Goal: Task Accomplishment & Management: Manage account settings

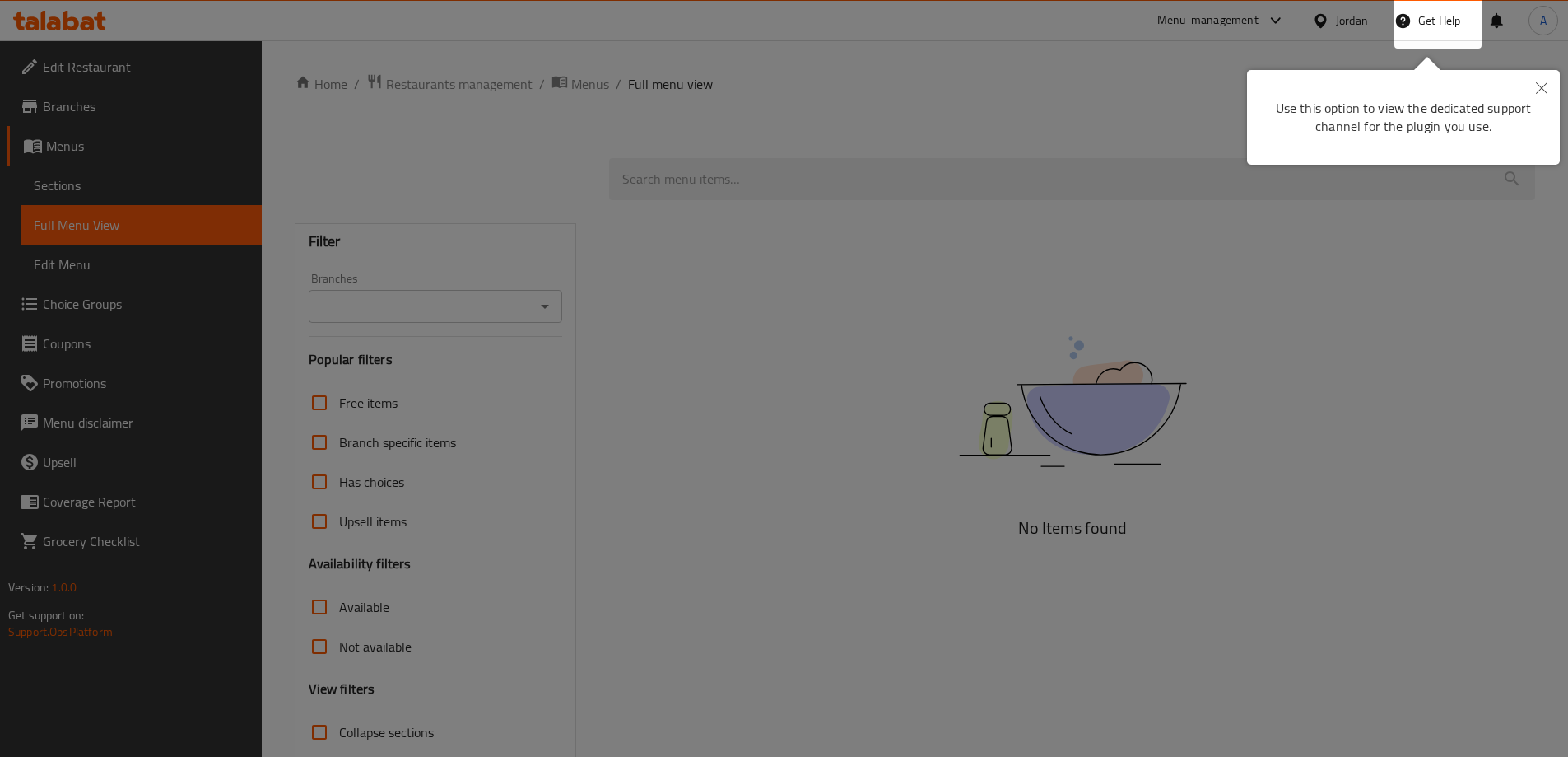
click at [1541, 79] on button "Close" at bounding box center [1542, 89] width 36 height 38
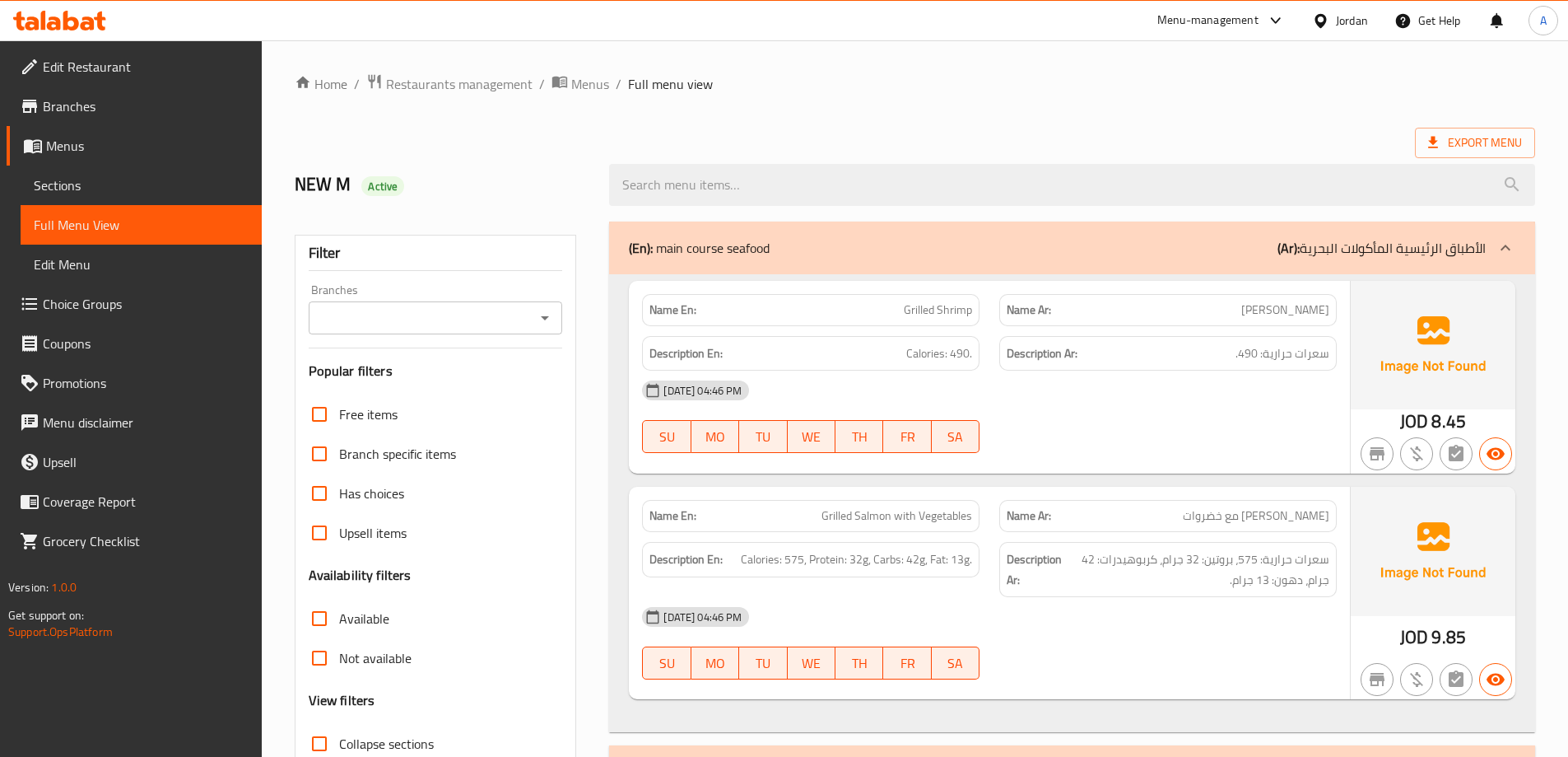
click at [101, 27] on icon at bounding box center [100, 21] width 12 height 19
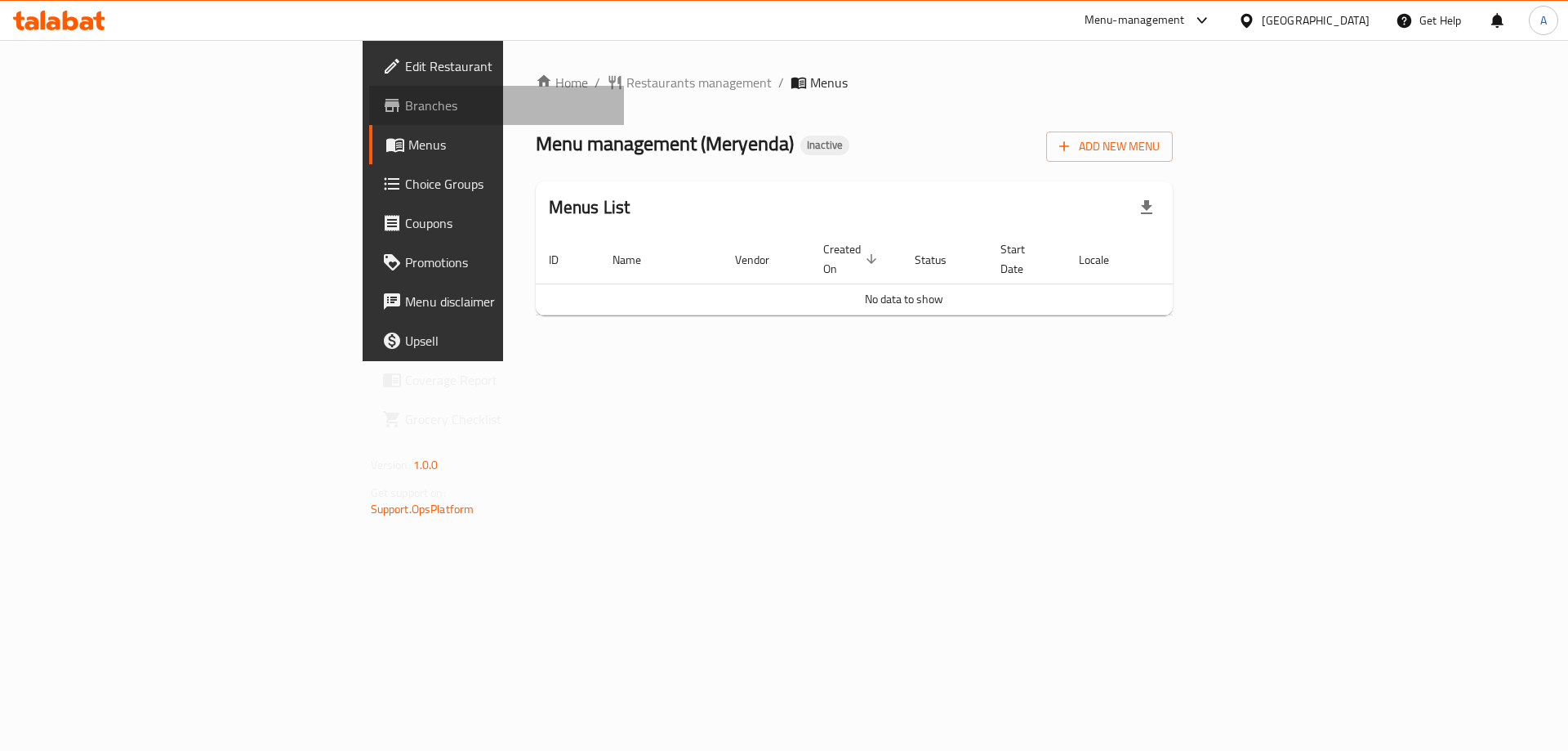
click at [405, 112] on span "Branches" at bounding box center [508, 105] width 207 height 20
click at [1159, 144] on span "Add New Menu" at bounding box center [1109, 146] width 101 height 20
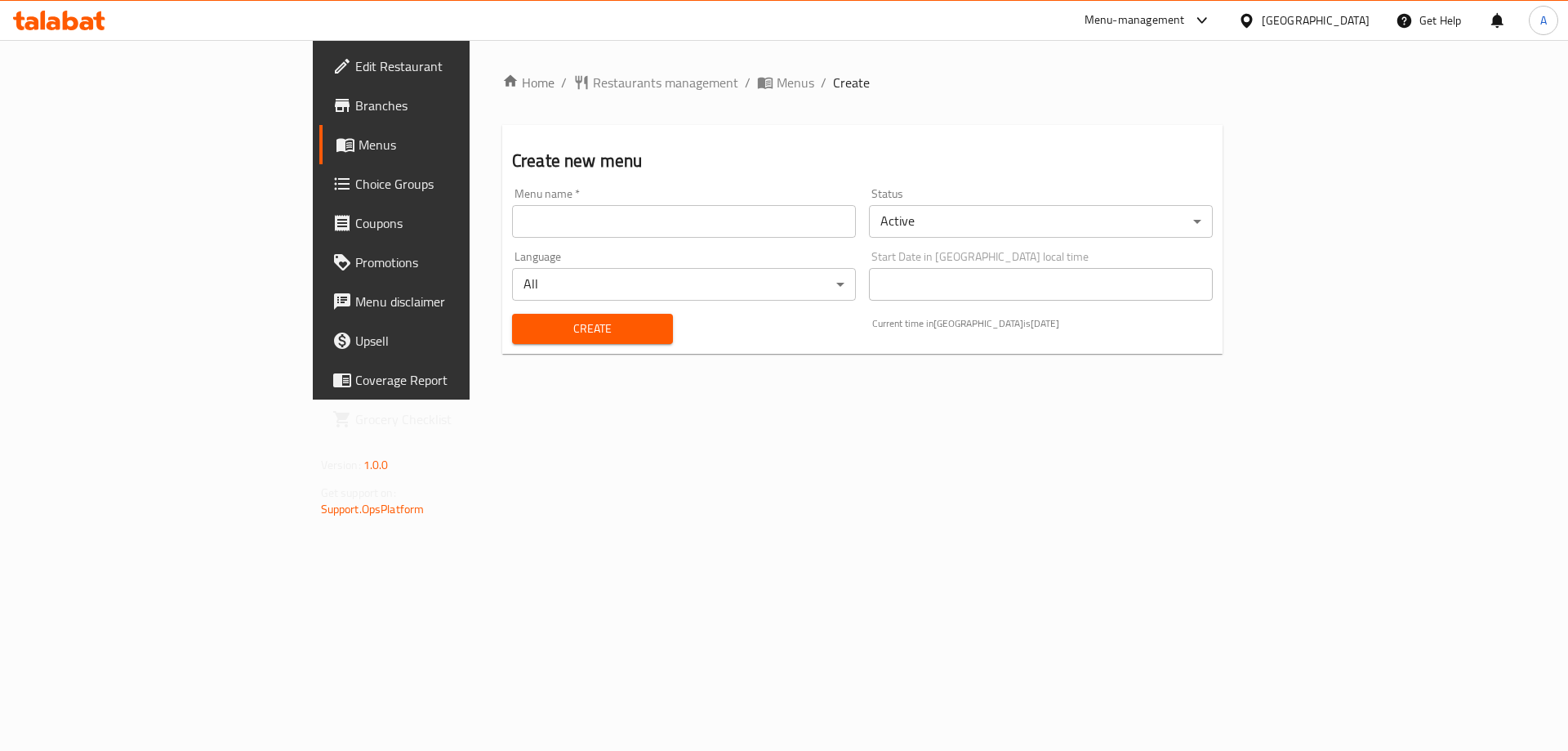
click at [543, 224] on input "text" at bounding box center [684, 221] width 344 height 33
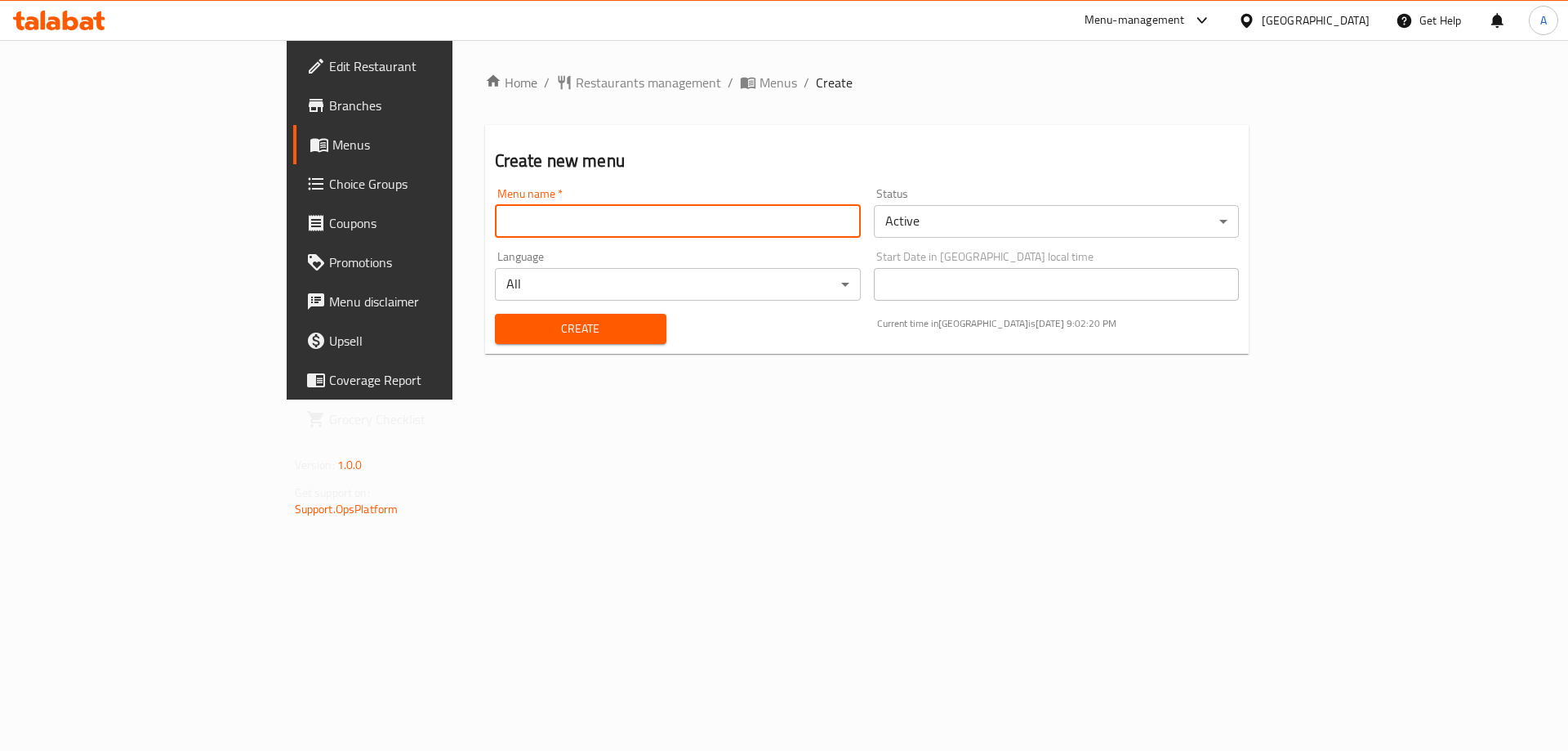
type input "NEW M"
click at [508, 329] on span "Create" at bounding box center [580, 329] width 145 height 20
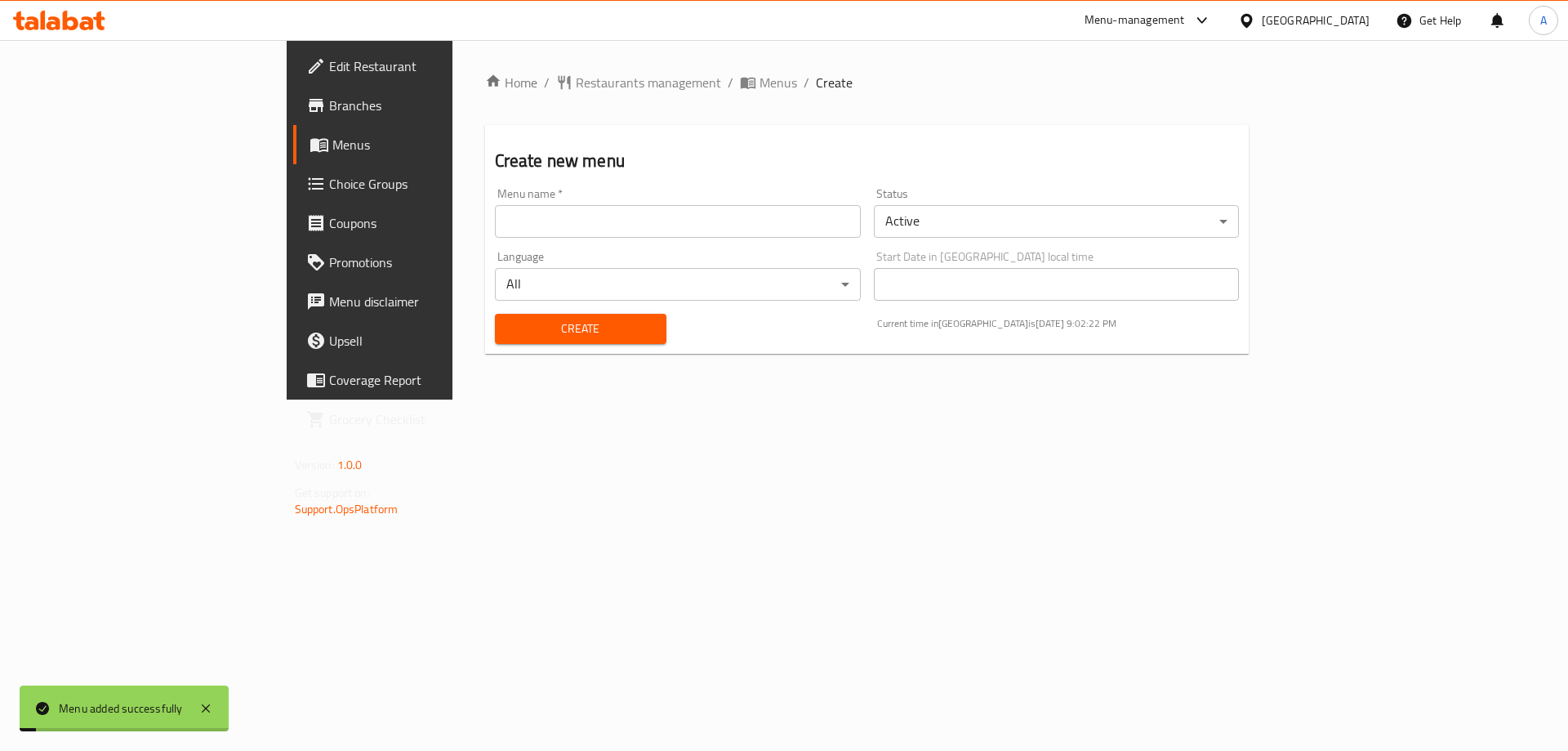
click at [332, 151] on span "Menus" at bounding box center [434, 144] width 203 height 20
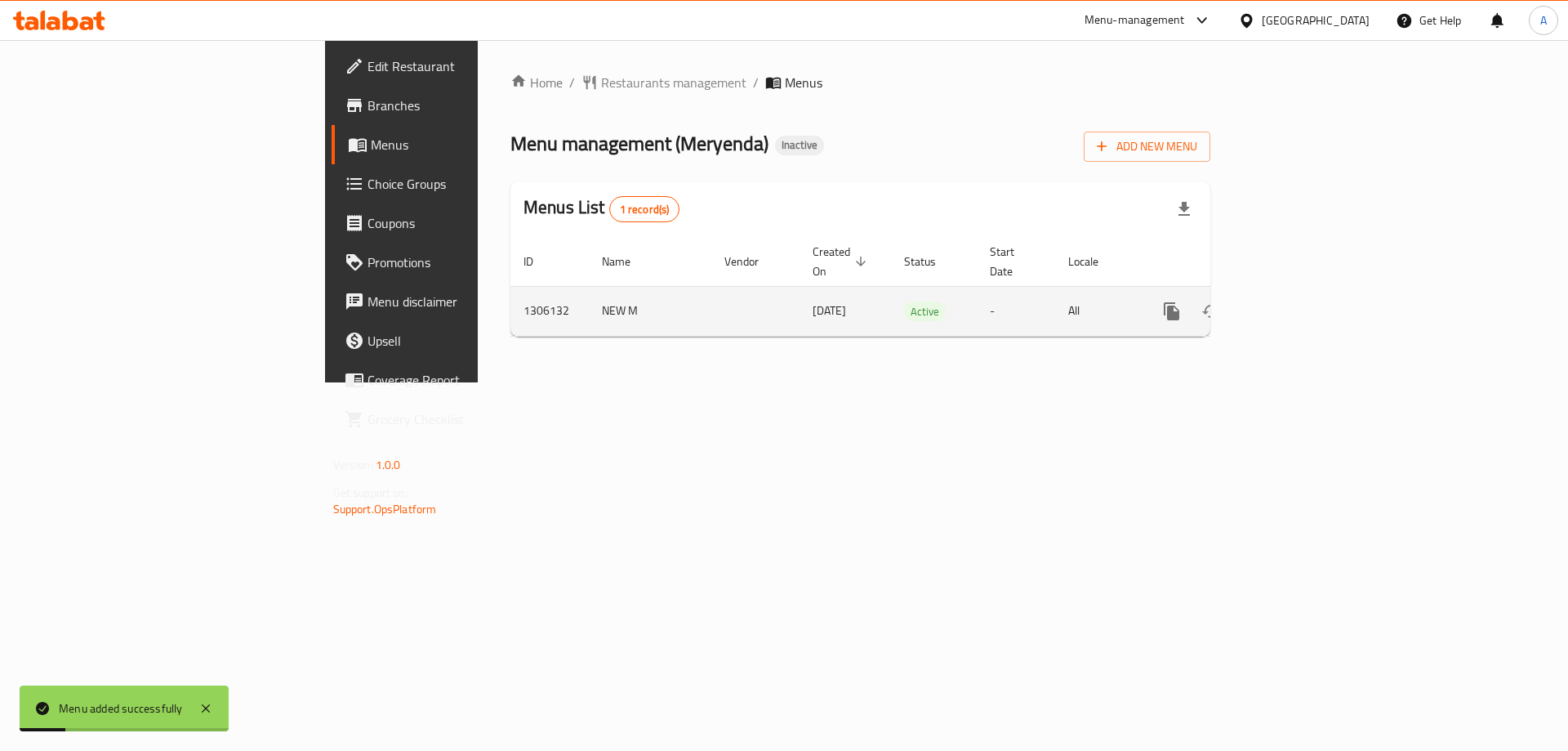
click at [1299, 301] on icon "enhanced table" at bounding box center [1289, 311] width 20 height 20
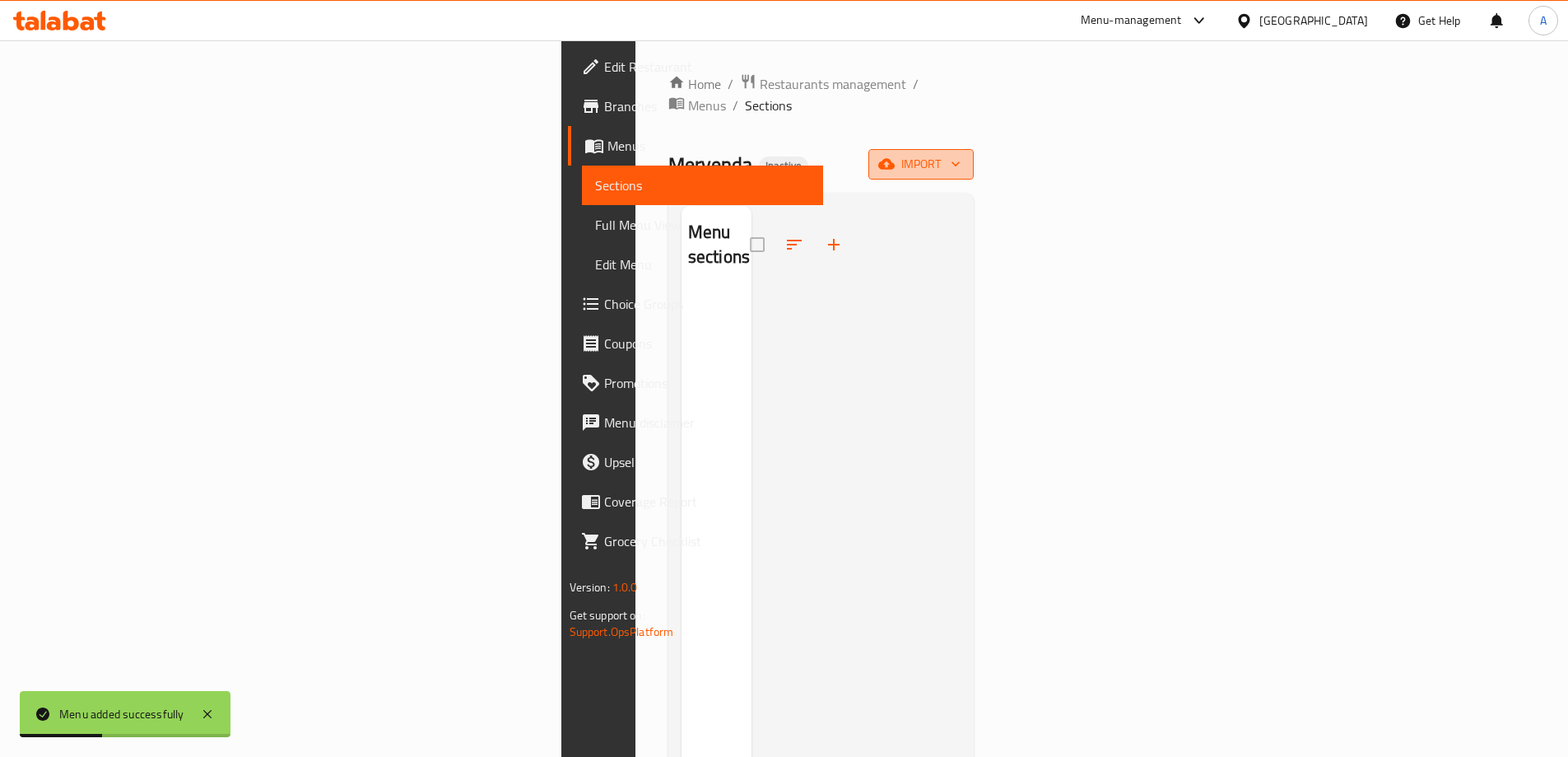
click at [974, 149] on button "import" at bounding box center [921, 164] width 105 height 31
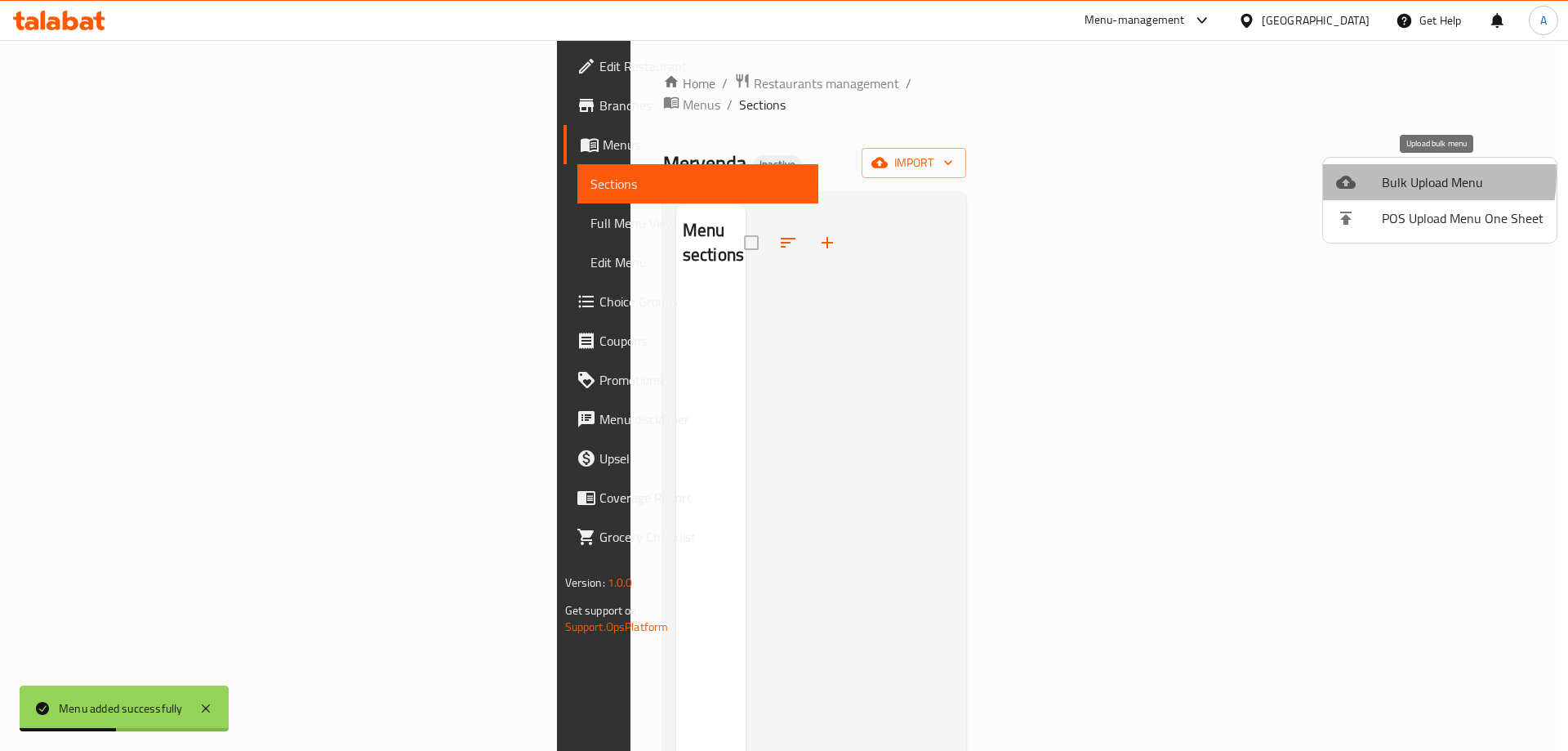
click at [1398, 176] on span "Bulk Upload Menu" at bounding box center [1463, 183] width 162 height 20
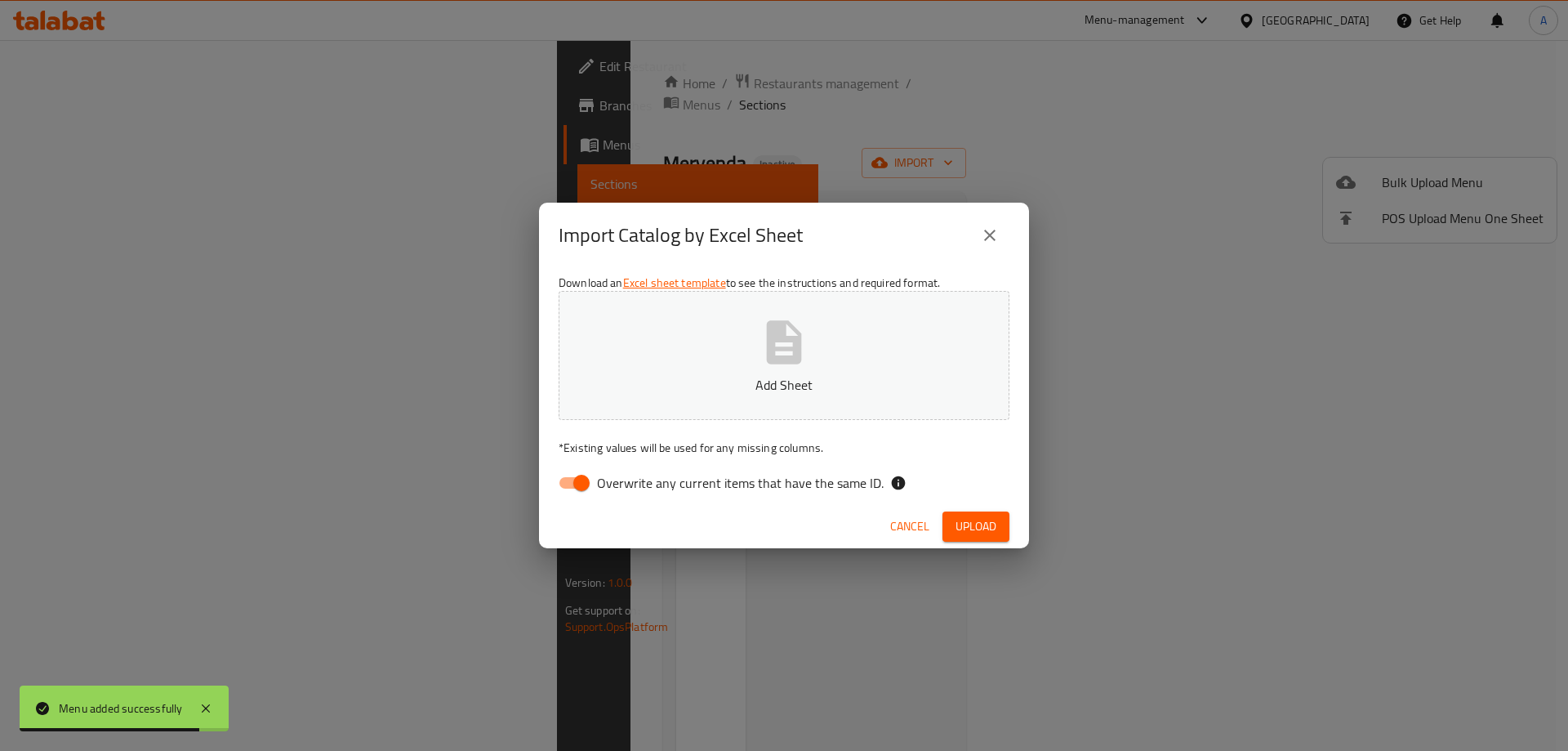
click at [572, 489] on input "Overwrite any current items that have the same ID." at bounding box center [581, 483] width 93 height 31
checkbox input "false"
click at [994, 539] on button "Upload" at bounding box center [975, 527] width 67 height 30
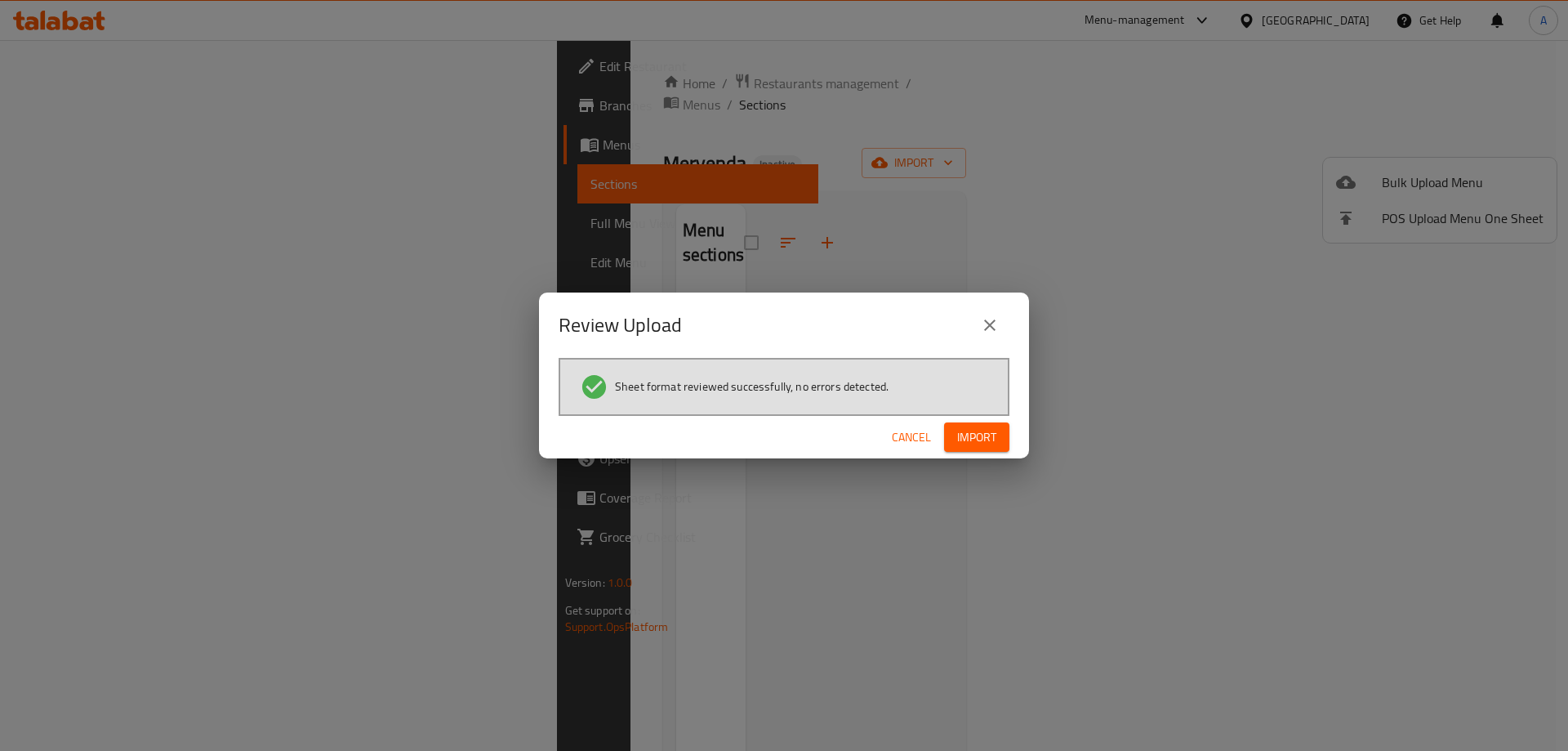
click at [1003, 429] on button "Import" at bounding box center [976, 437] width 65 height 30
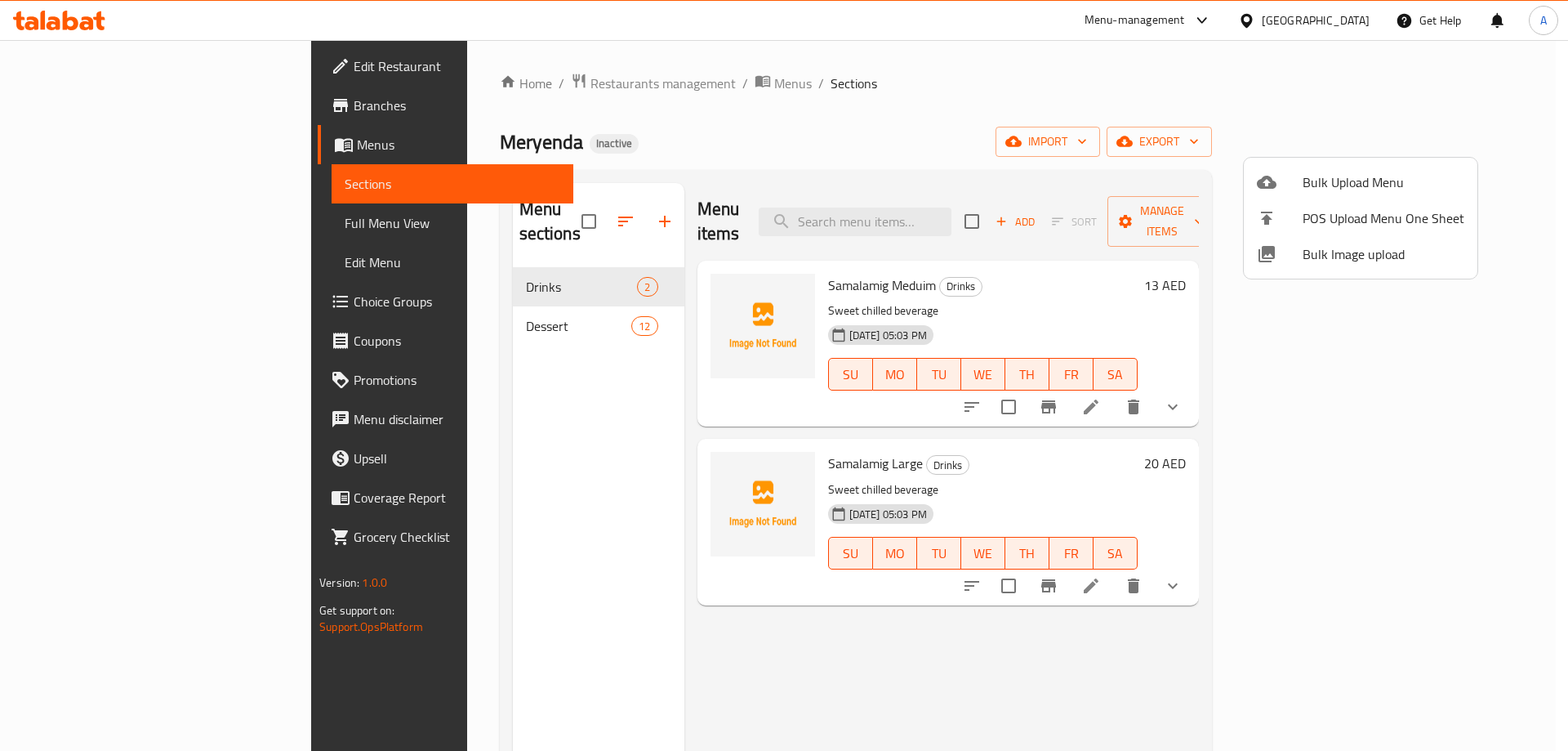
click at [125, 218] on div at bounding box center [784, 375] width 1568 height 751
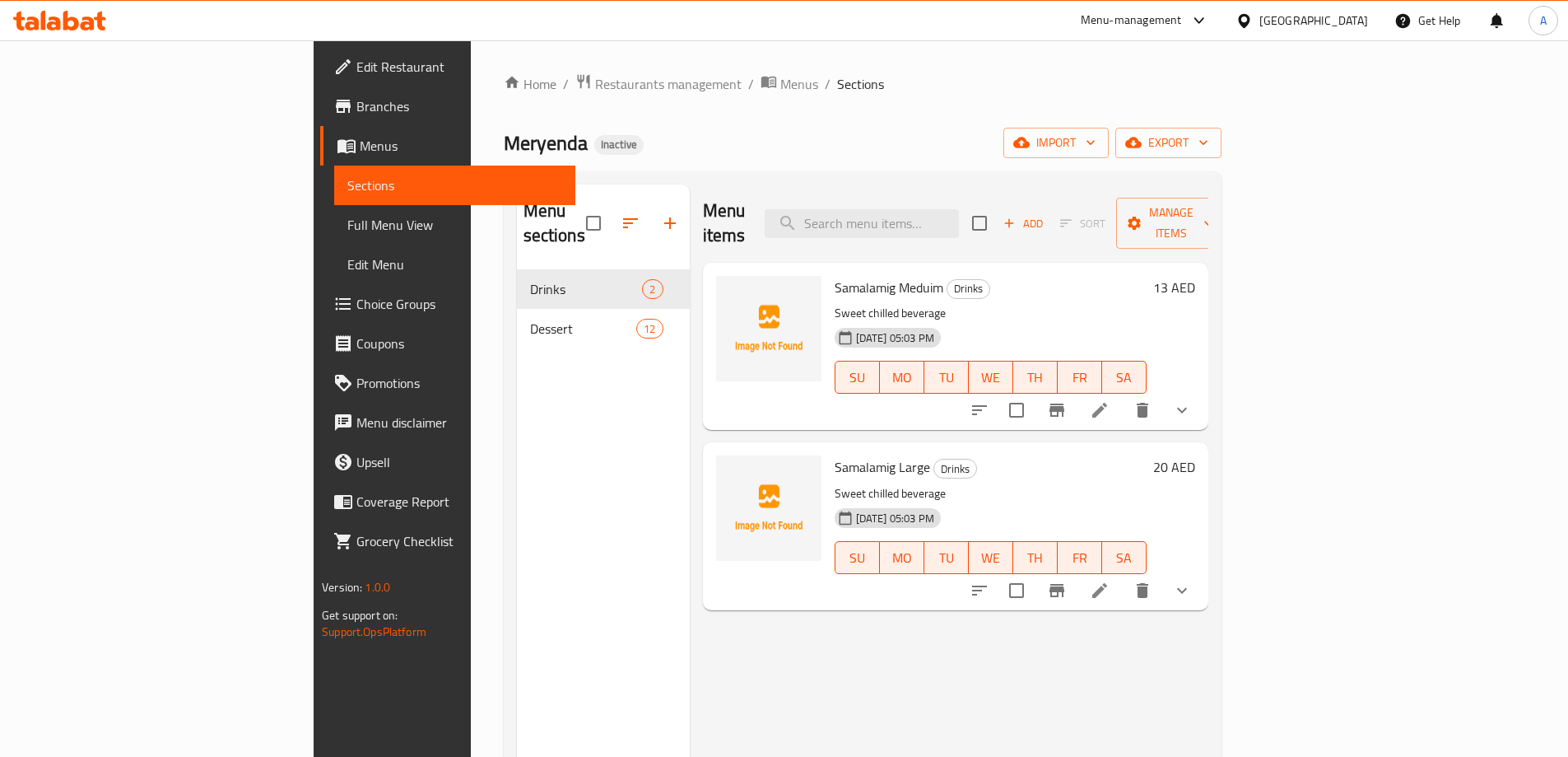
click at [347, 220] on span "Full Menu View" at bounding box center [454, 224] width 215 height 20
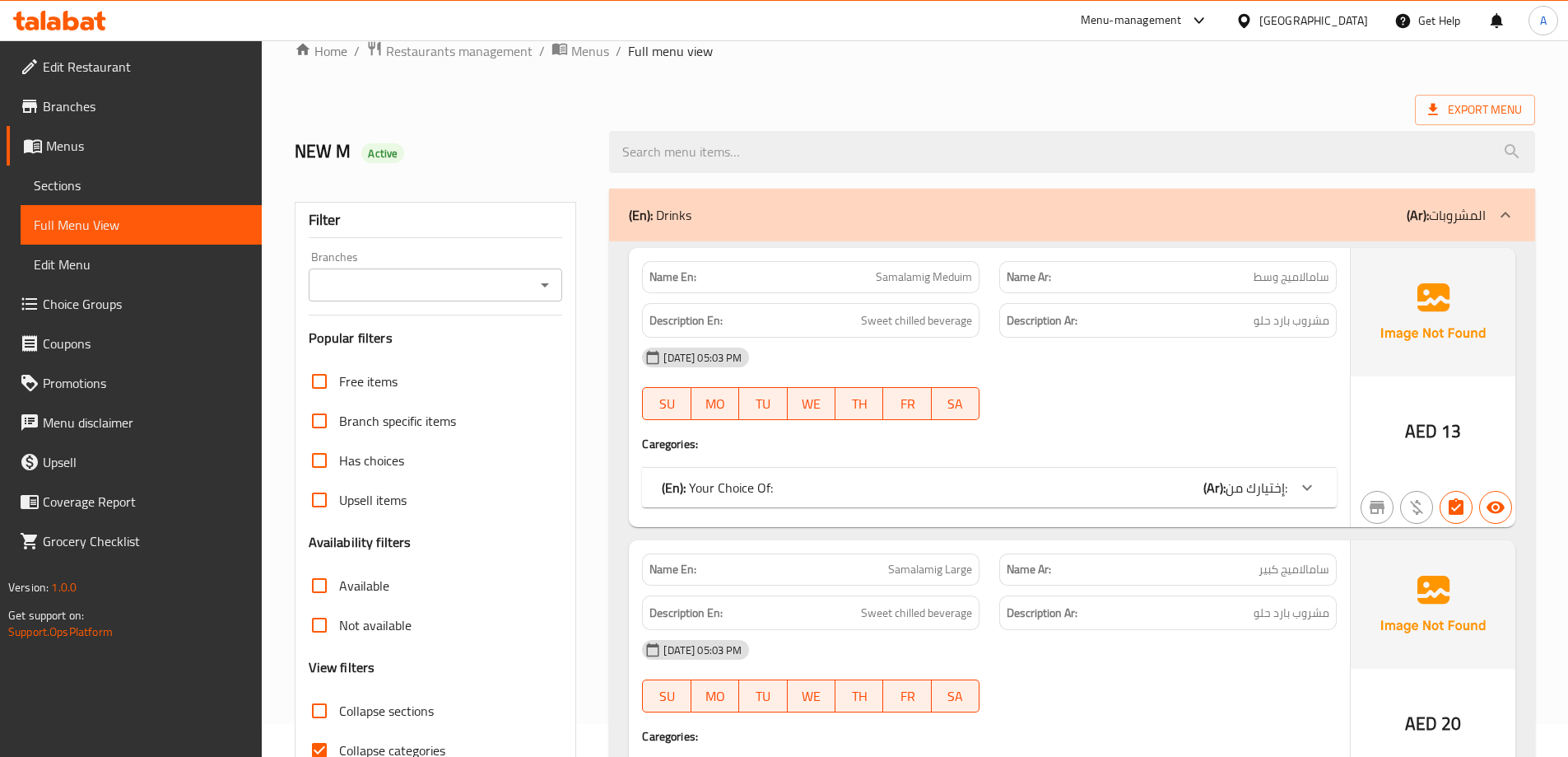
scroll to position [164, 0]
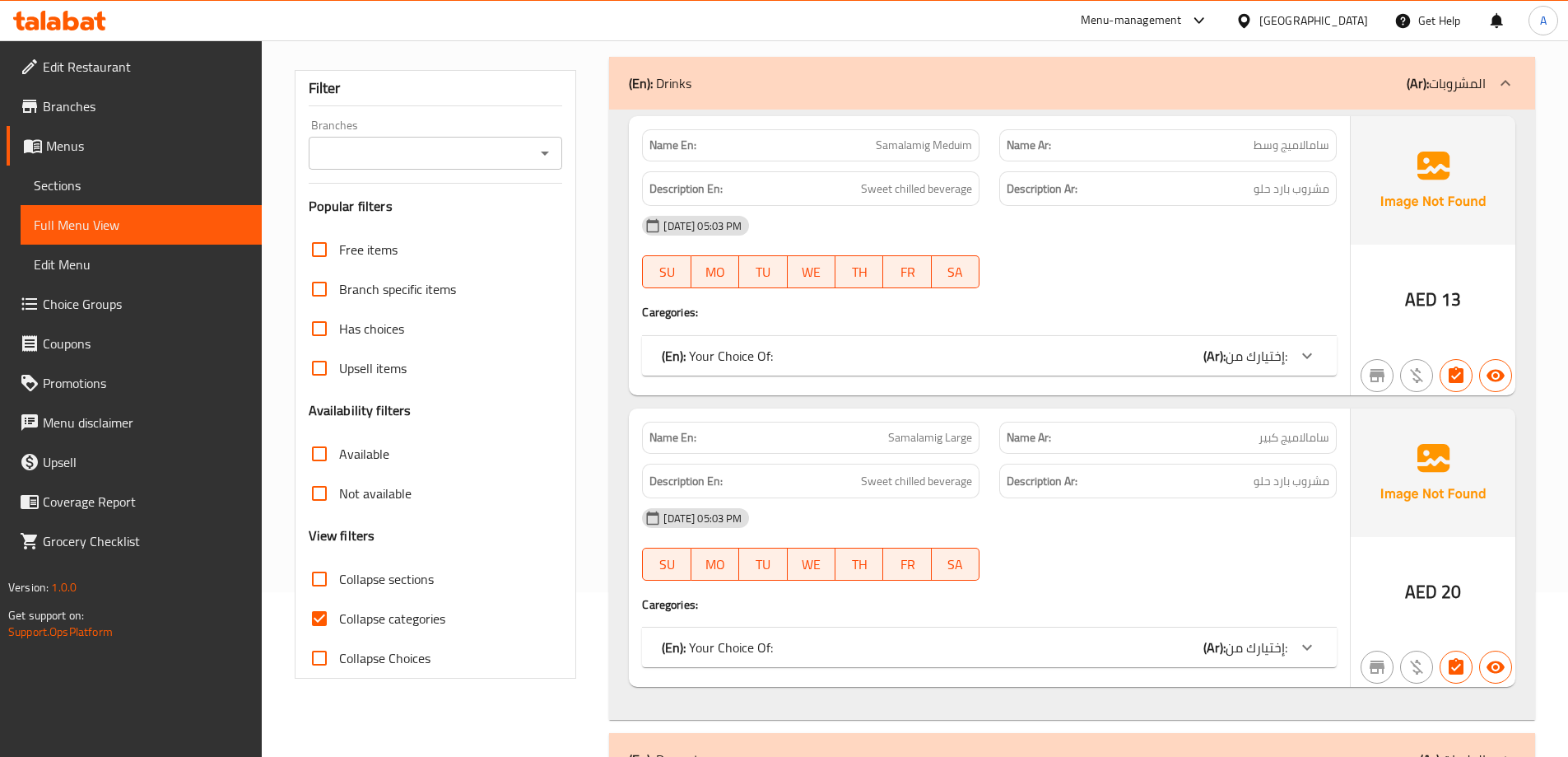
click at [406, 622] on span "Collapse categories" at bounding box center [392, 619] width 106 height 20
click at [339, 622] on input "Collapse categories" at bounding box center [320, 619] width 39 height 40
checkbox input "false"
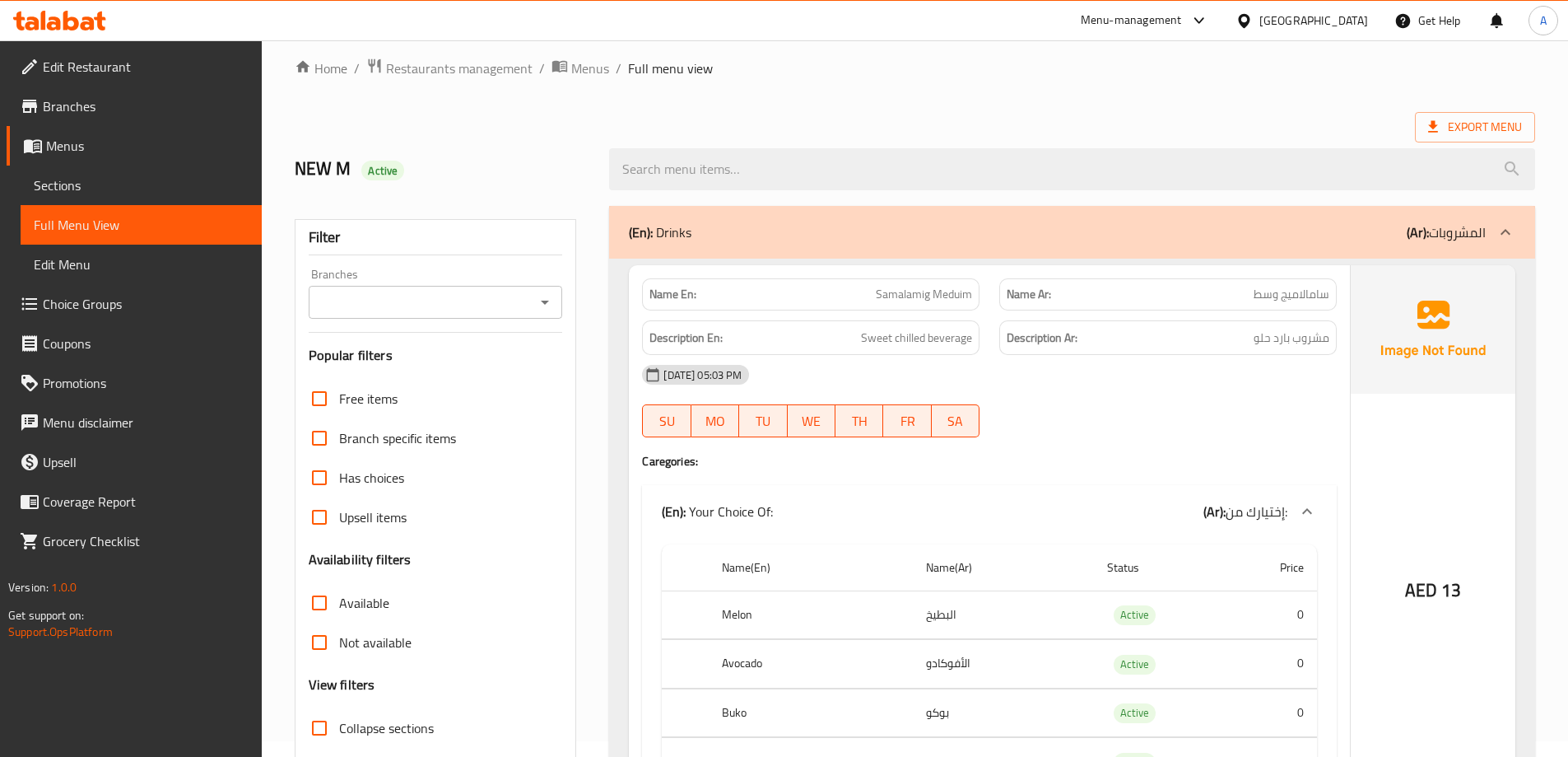
scroll to position [0, 0]
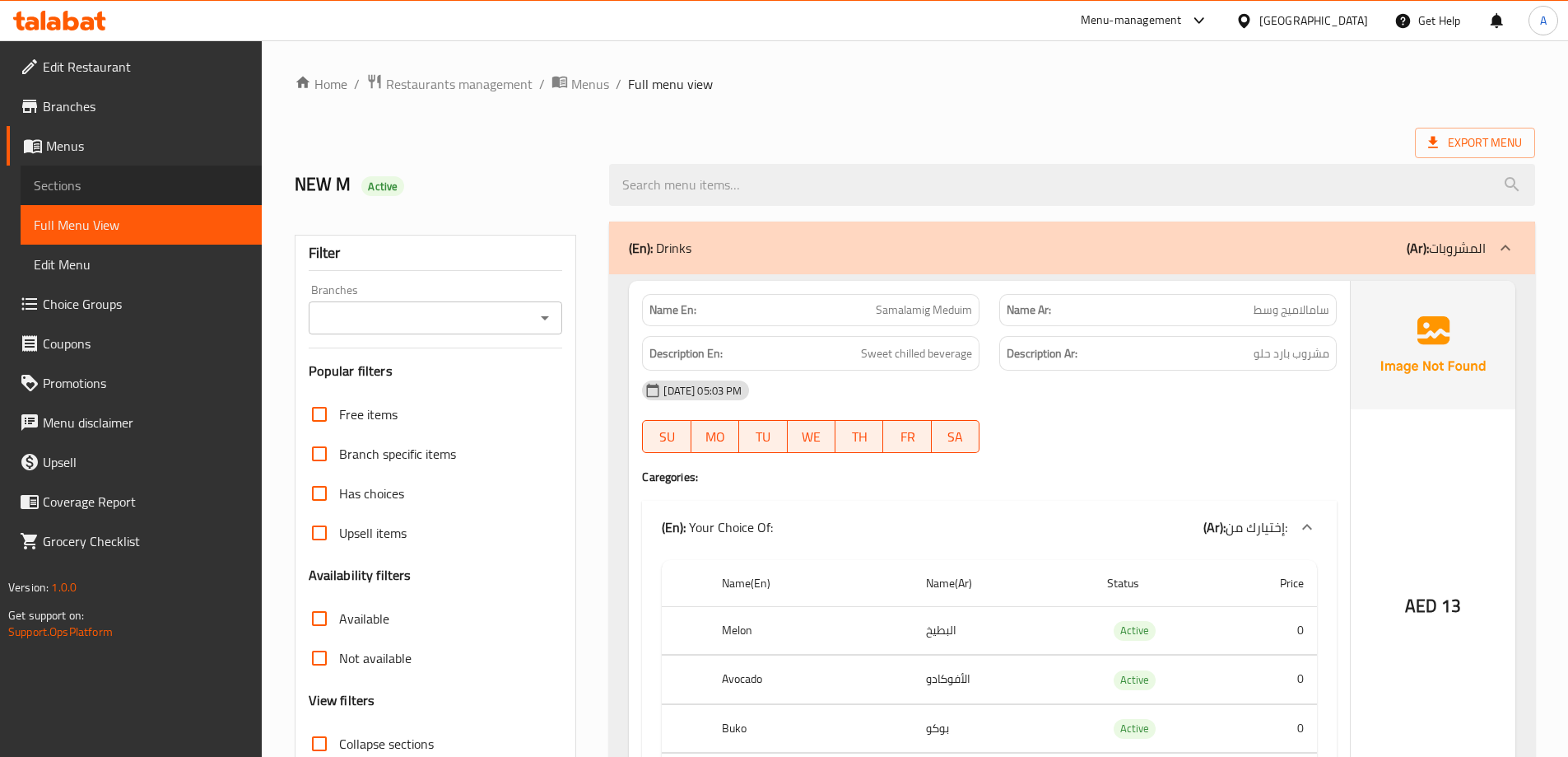
click at [101, 184] on span "Sections" at bounding box center [141, 185] width 215 height 20
